Goal: Browse casually

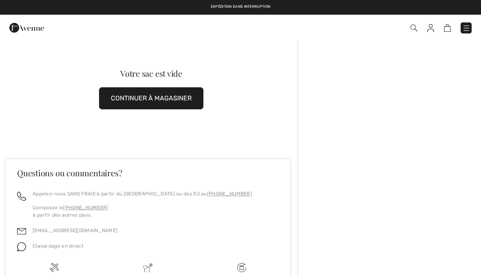
click at [471, 23] on link at bounding box center [466, 27] width 11 height 11
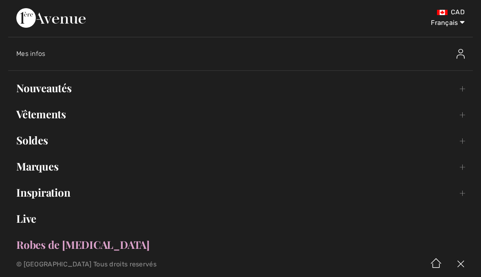
click at [55, 91] on link "Nouveautés Toggle submenu" at bounding box center [240, 88] width 465 height 18
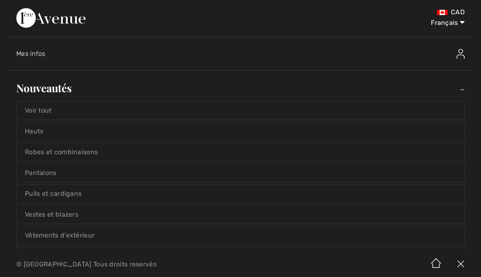
click at [40, 117] on link "Voir tout" at bounding box center [241, 111] width 448 height 18
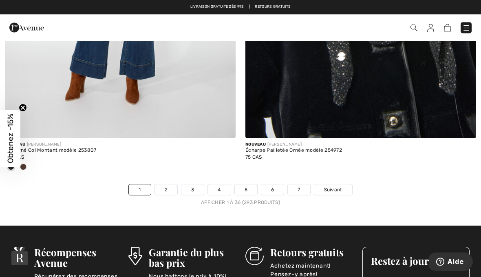
scroll to position [7011, 0]
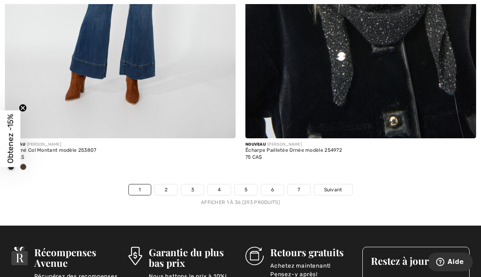
click at [173, 184] on link "2" at bounding box center [166, 189] width 22 height 11
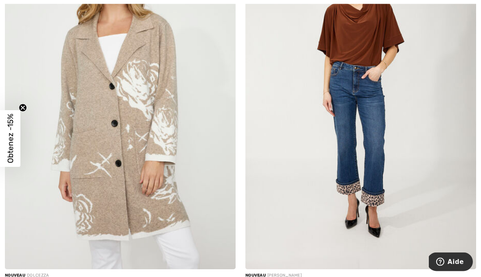
scroll to position [961, 0]
click at [422, 156] on img at bounding box center [360, 96] width 231 height 346
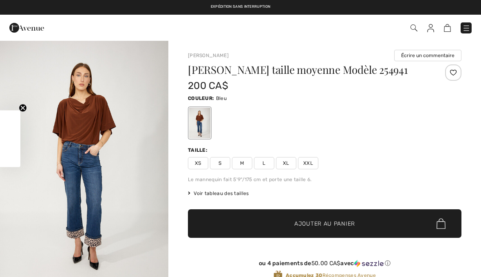
checkbox input "true"
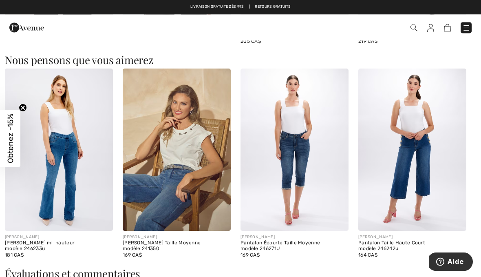
scroll to position [688, 0]
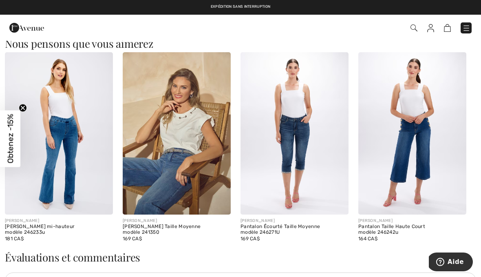
click at [406, 163] on img at bounding box center [412, 133] width 108 height 162
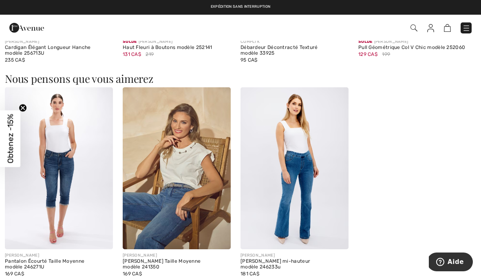
scroll to position [927, 0]
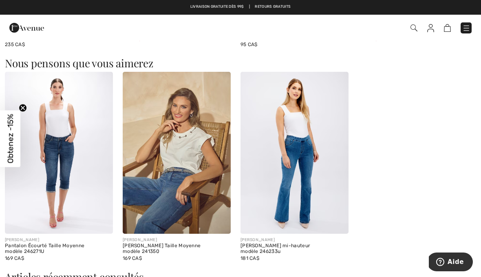
click at [310, 197] on img at bounding box center [295, 153] width 108 height 162
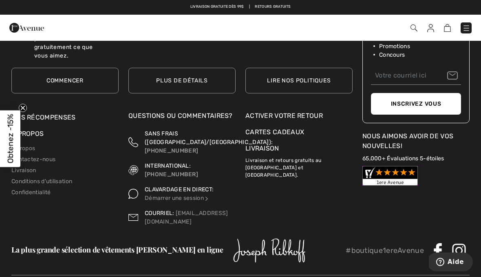
click at [352, 197] on div "Garantie du plus bas prix Nous battons le prix à 10%! Plus de détails Retours g…" at bounding box center [299, 109] width 117 height 234
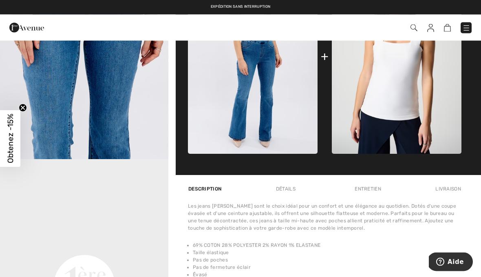
scroll to position [386, 0]
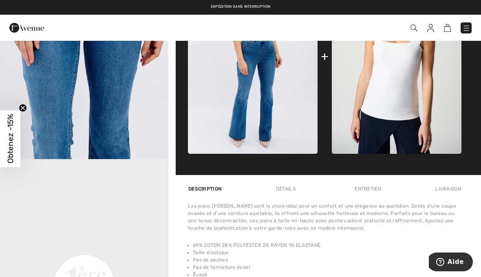
click at [378, 140] on img at bounding box center [397, 56] width 130 height 195
click at [377, 140] on img at bounding box center [397, 56] width 130 height 195
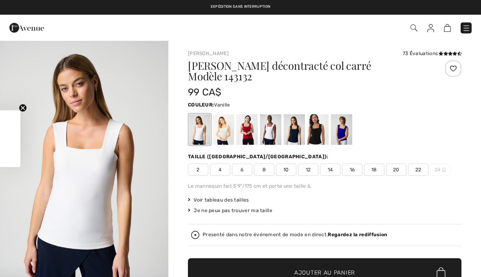
checkbox input "true"
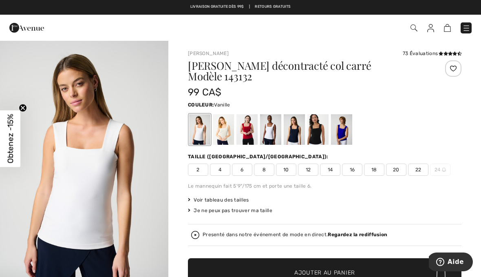
click at [383, 232] on strong "Regardez la rediffusion" at bounding box center [358, 235] width 60 height 6
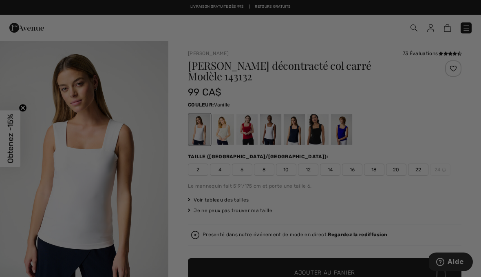
checkbox input "true"
